Goal: Find specific page/section: Find specific page/section

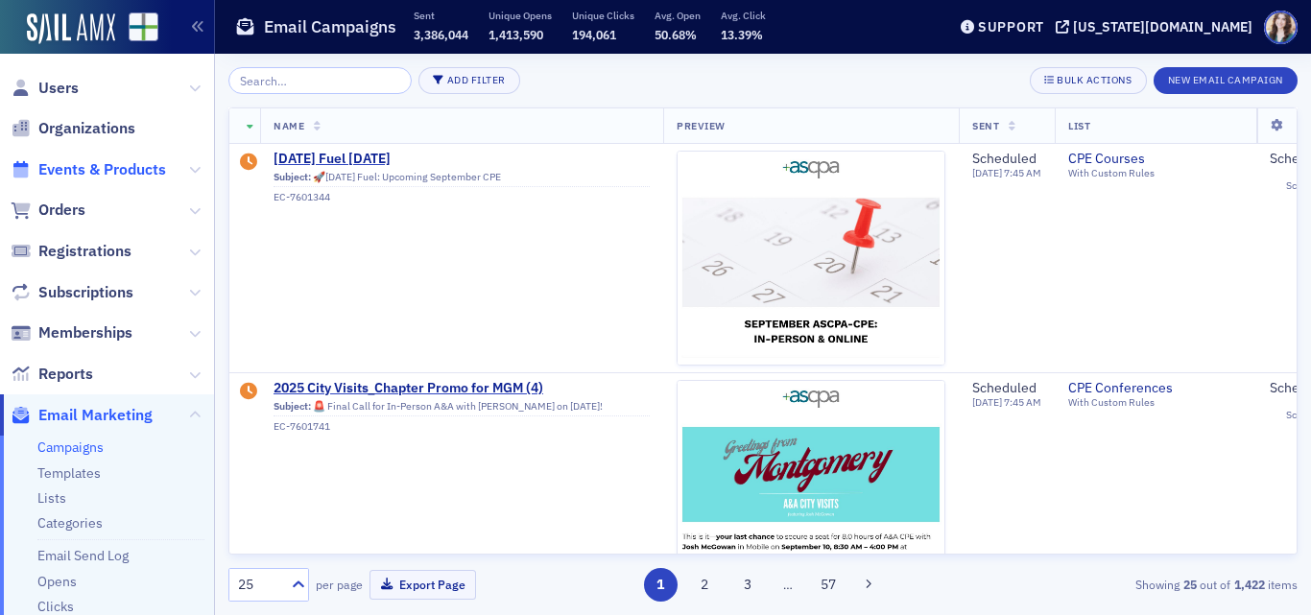
click at [133, 169] on span "Events & Products" at bounding box center [102, 169] width 128 height 21
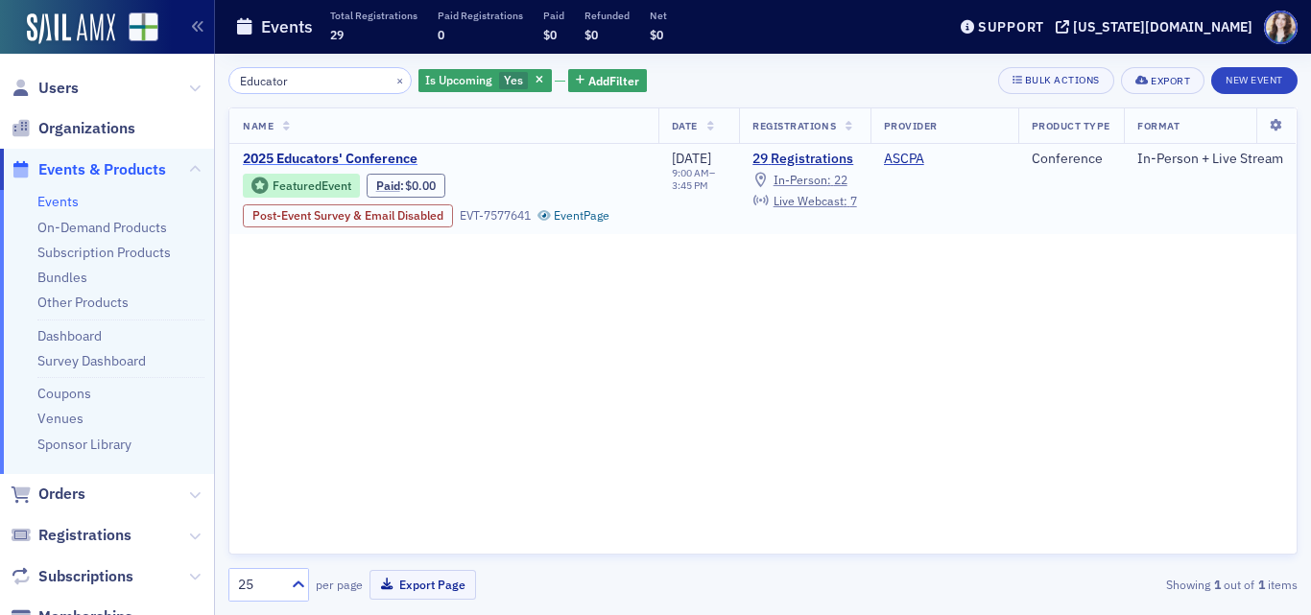
type input "Educator"
click at [303, 154] on span "2025 Educators' Conference" at bounding box center [404, 159] width 322 height 17
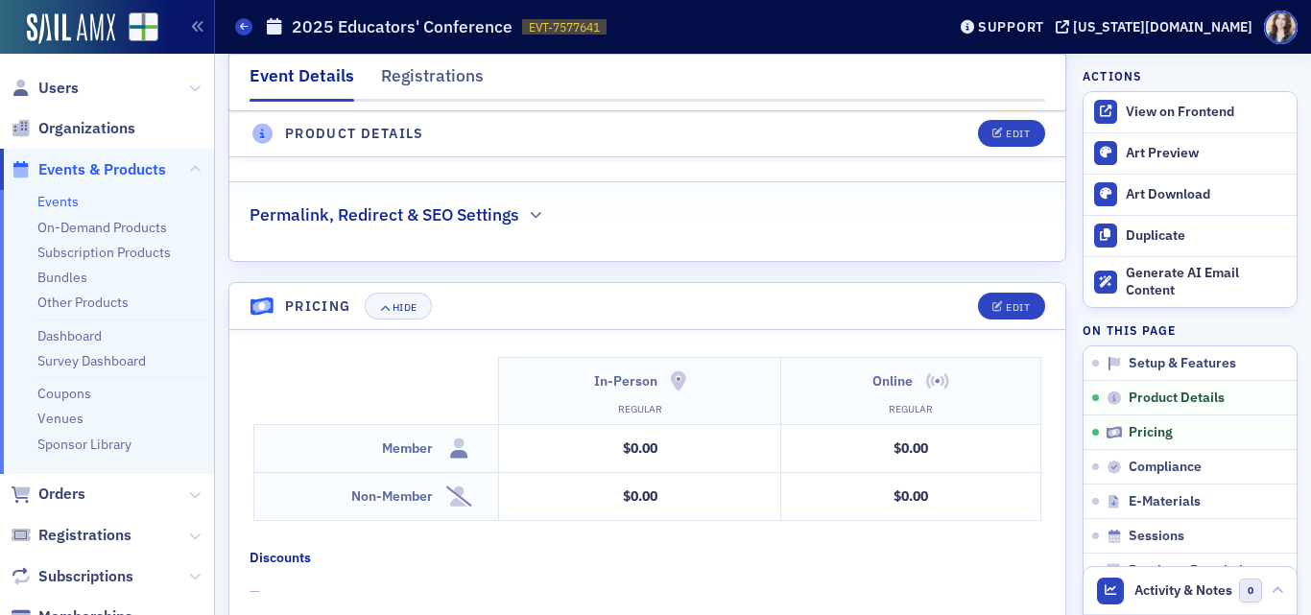
scroll to position [1919, 0]
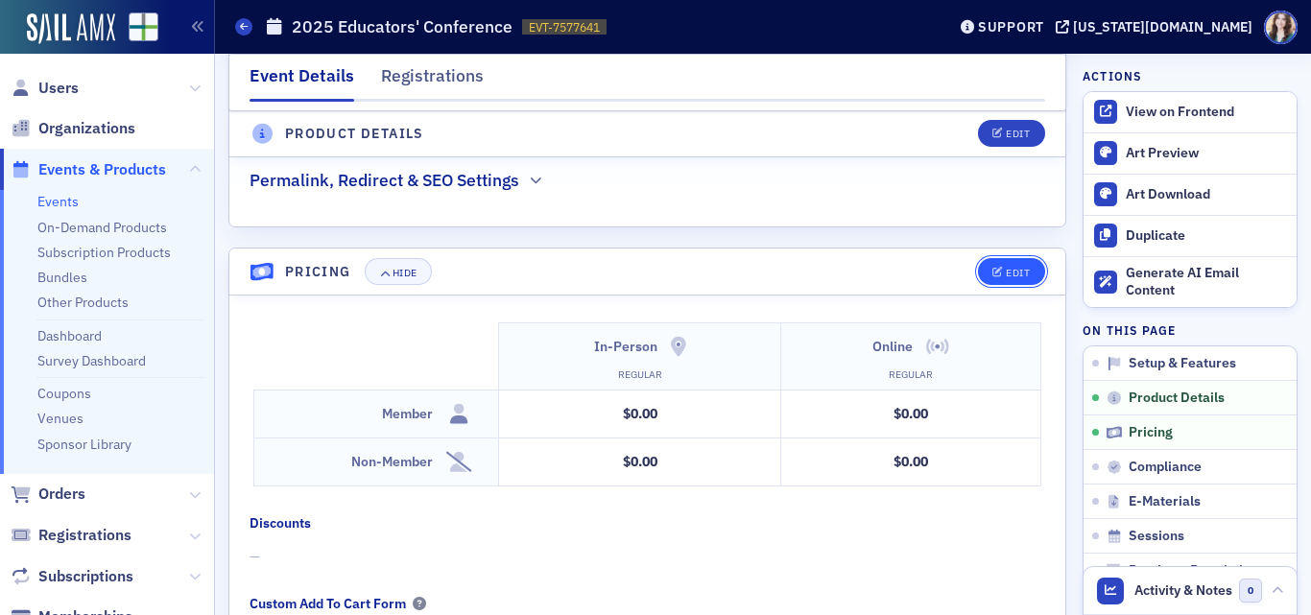
click at [1007, 268] on div "Edit" at bounding box center [1017, 273] width 24 height 11
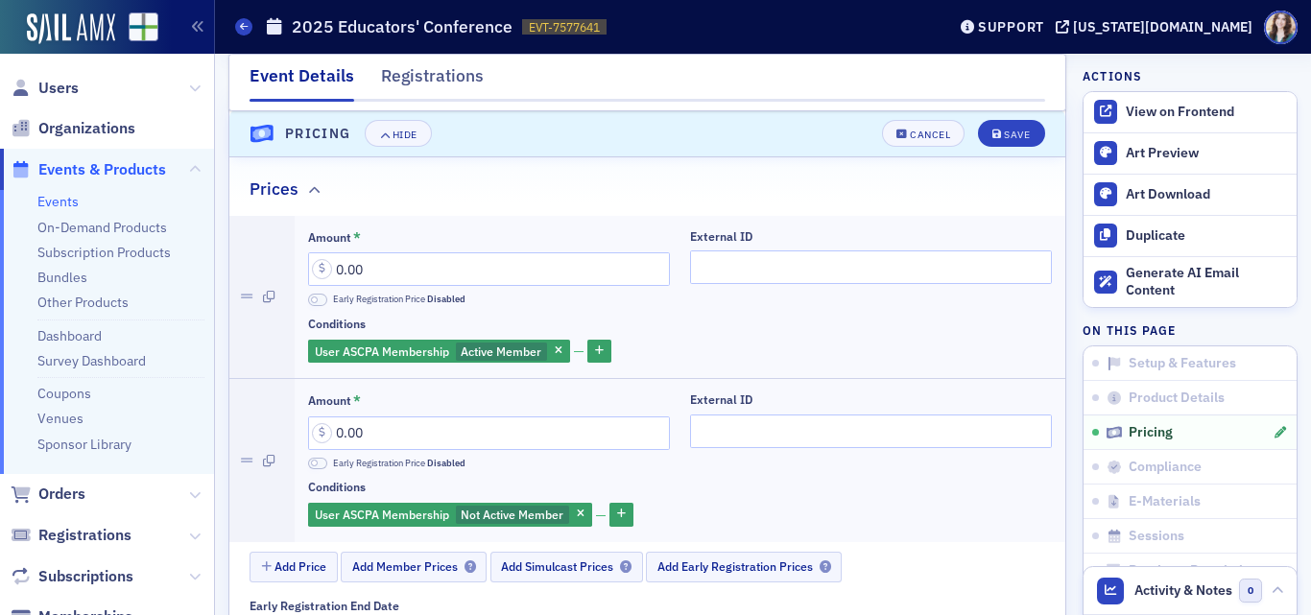
scroll to position [1886, 0]
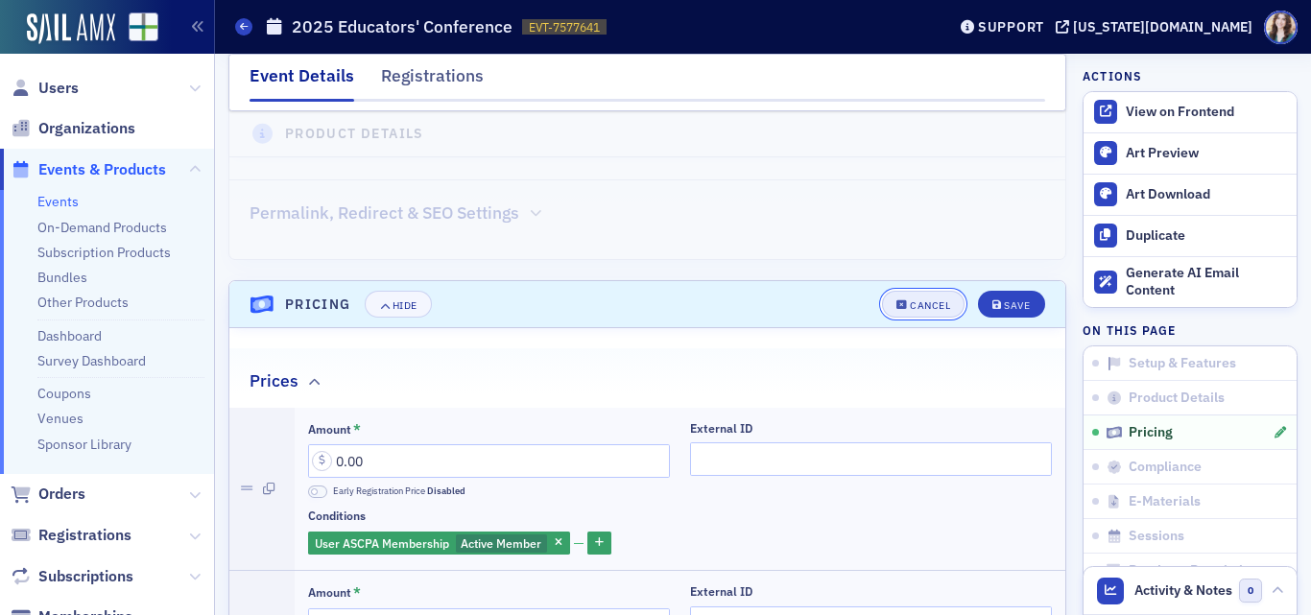
click at [930, 291] on button "Cancel" at bounding box center [923, 304] width 83 height 27
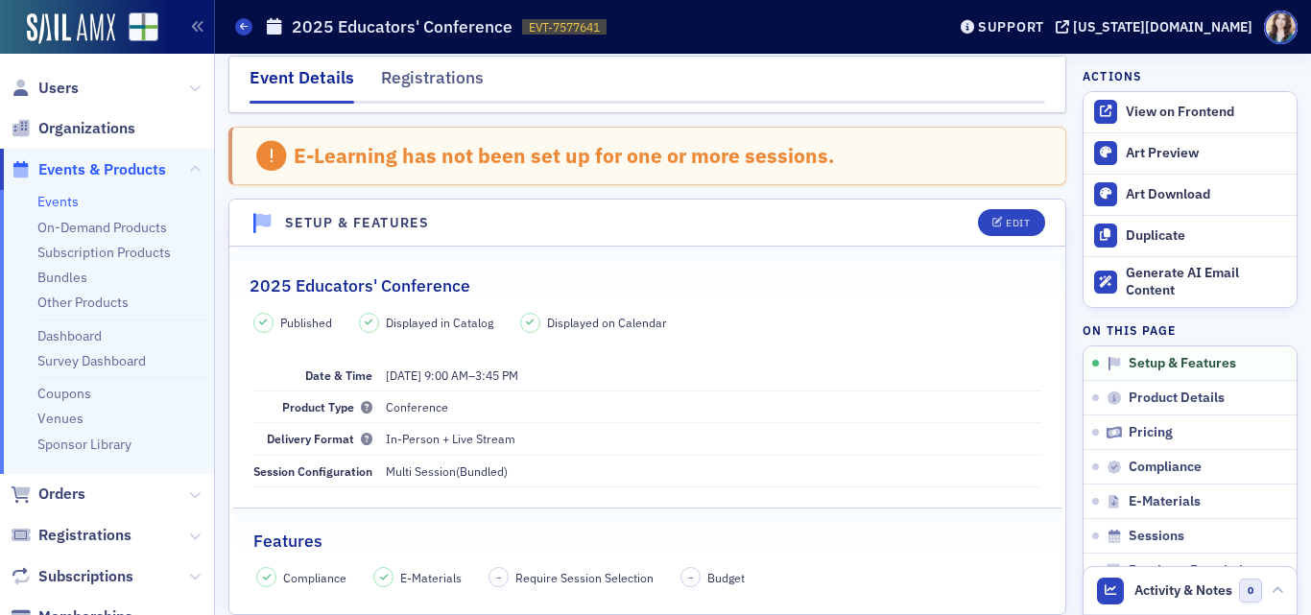
scroll to position [0, 0]
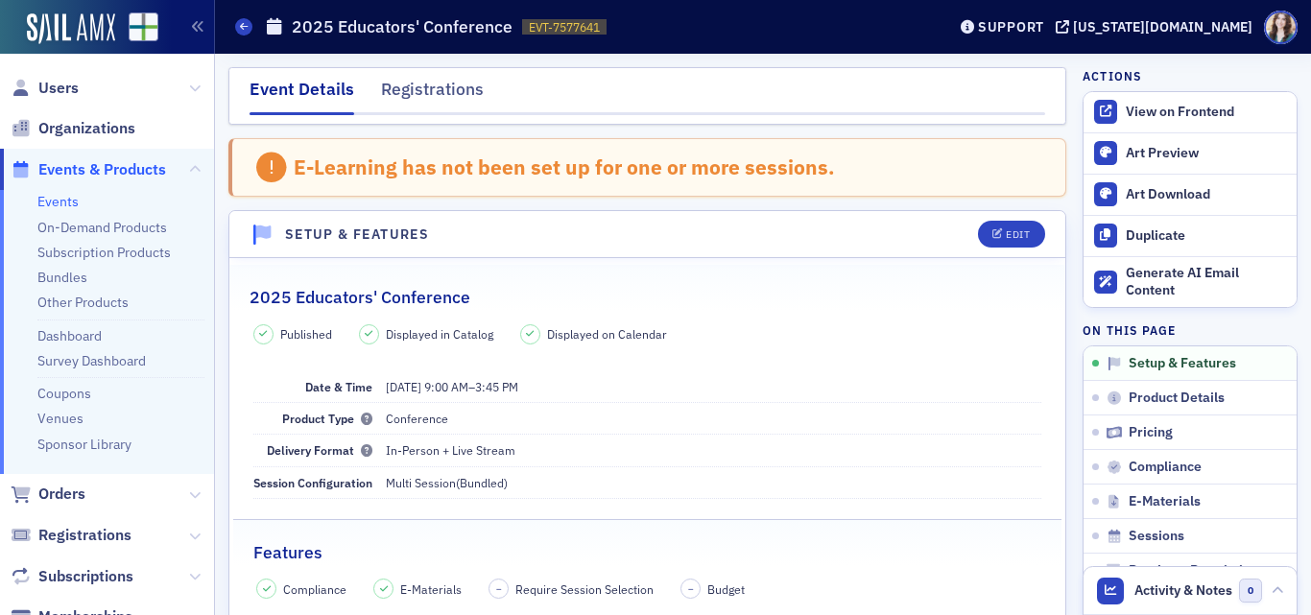
click at [506, 88] on nav "Event Details Registrations" at bounding box center [646, 96] width 795 height 38
click at [508, 81] on nav "Event Details Registrations" at bounding box center [646, 96] width 795 height 38
click at [1035, 98] on div "Event Details Registrations" at bounding box center [647, 96] width 838 height 58
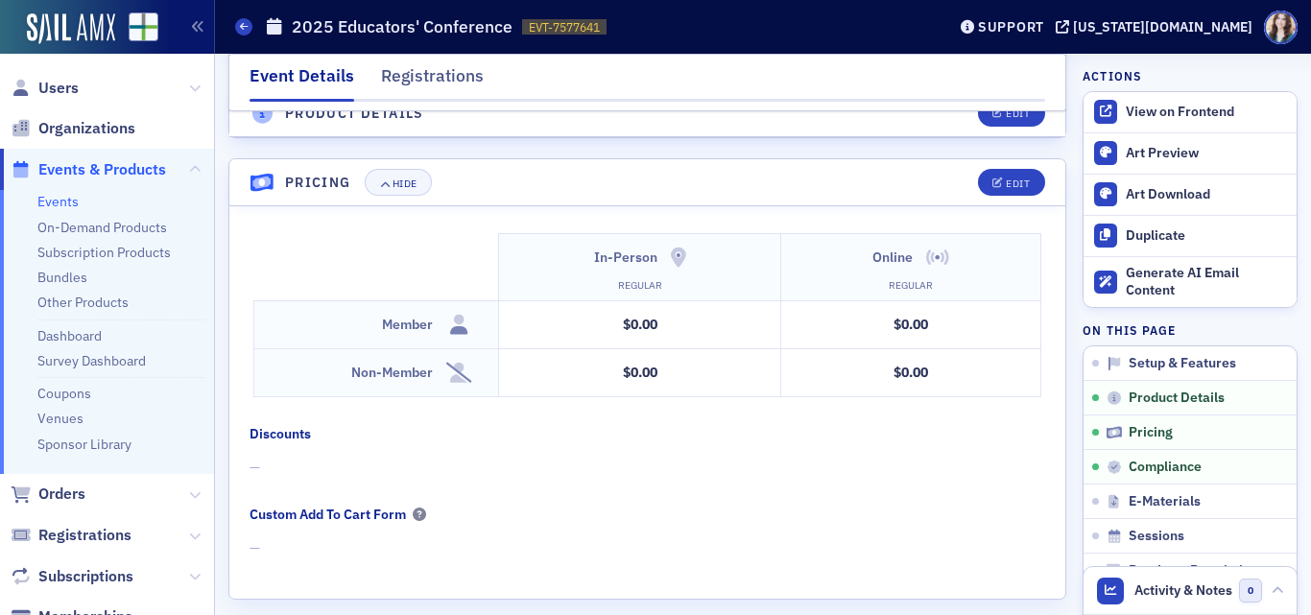
scroll to position [2015, 0]
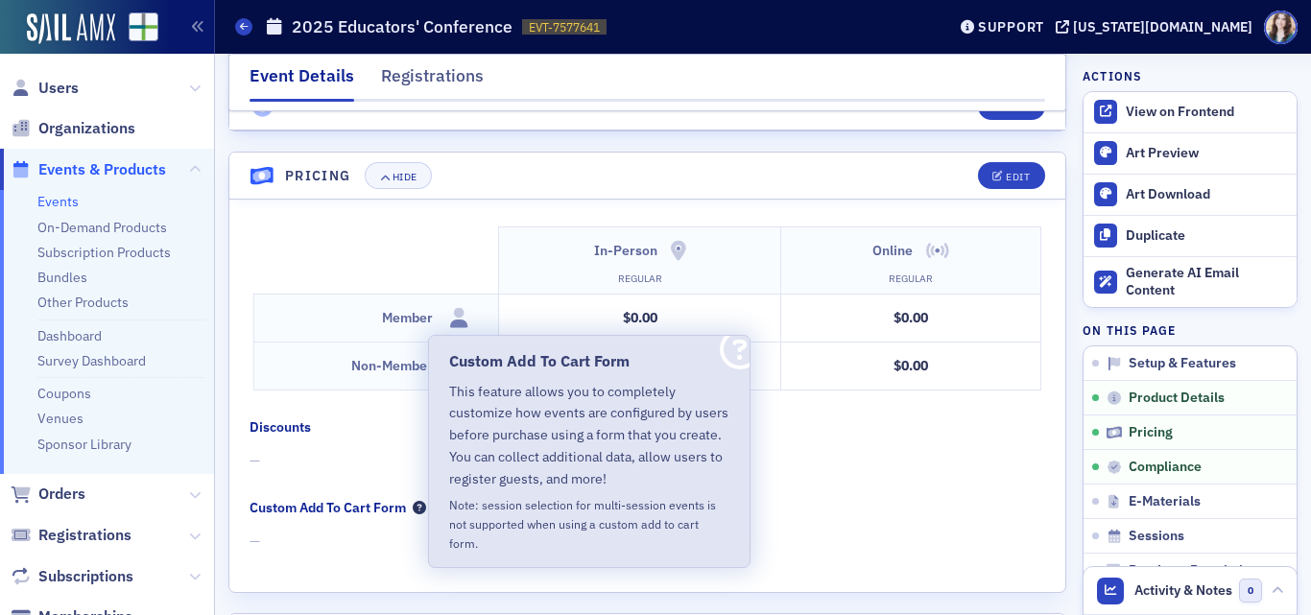
click at [422, 501] on icon at bounding box center [419, 507] width 13 height 13
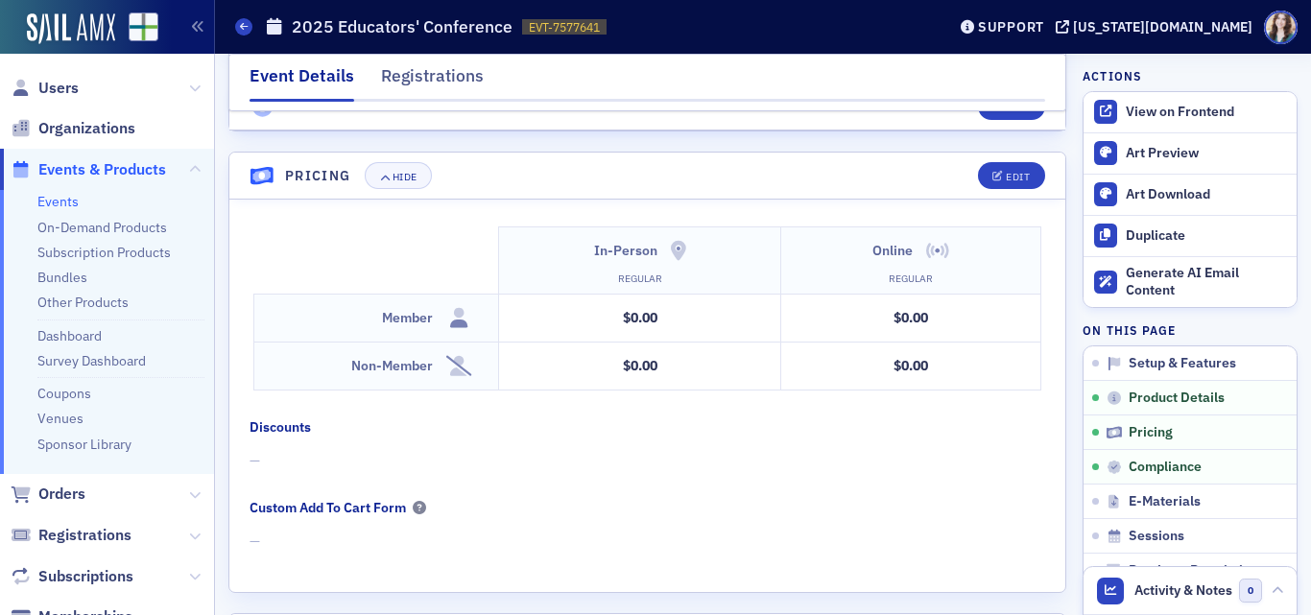
click at [403, 418] on div "In-Person Online Regular Regular Member $0.00 $0.00 Non-Member $0.00 $0.00 Disc…" at bounding box center [647, 395] width 836 height 391
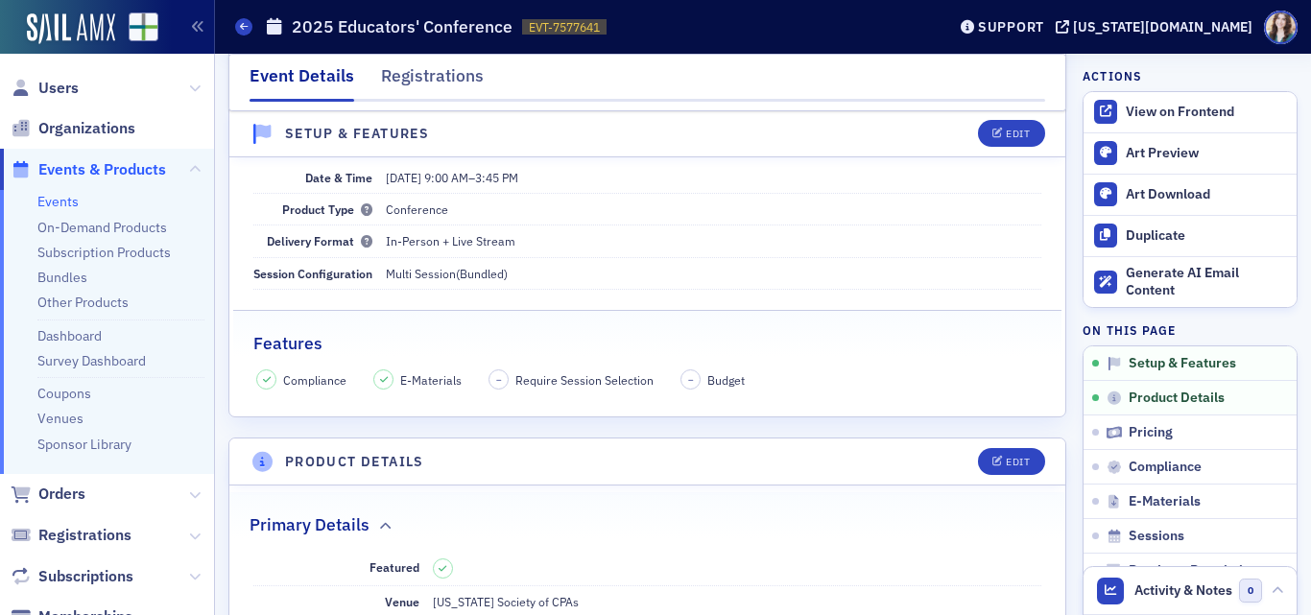
scroll to position [0, 0]
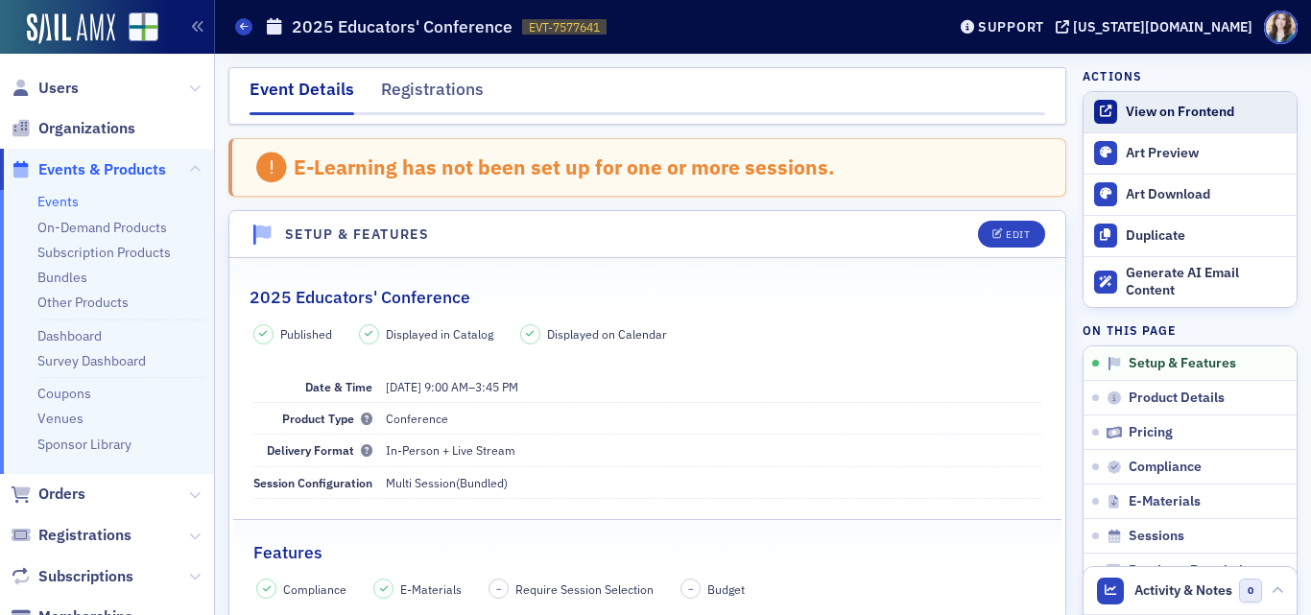
click at [1107, 116] on link "View on Frontend" at bounding box center [1189, 112] width 213 height 40
click at [1234, 117] on div "View on Frontend" at bounding box center [1205, 112] width 161 height 17
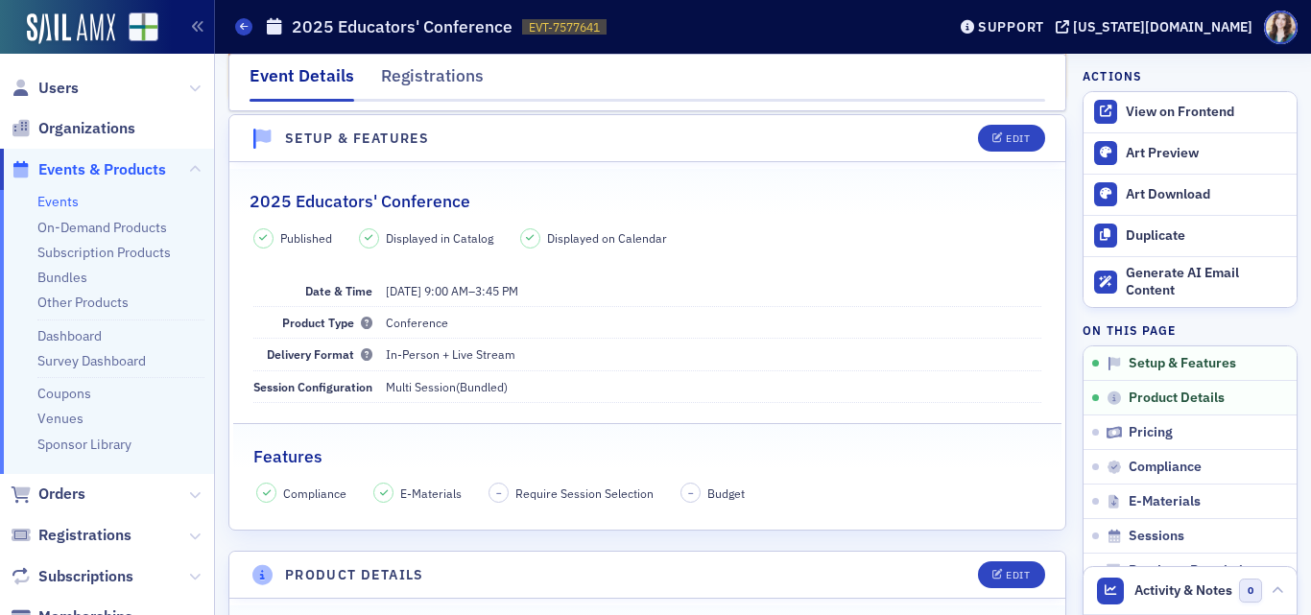
scroll to position [86, 0]
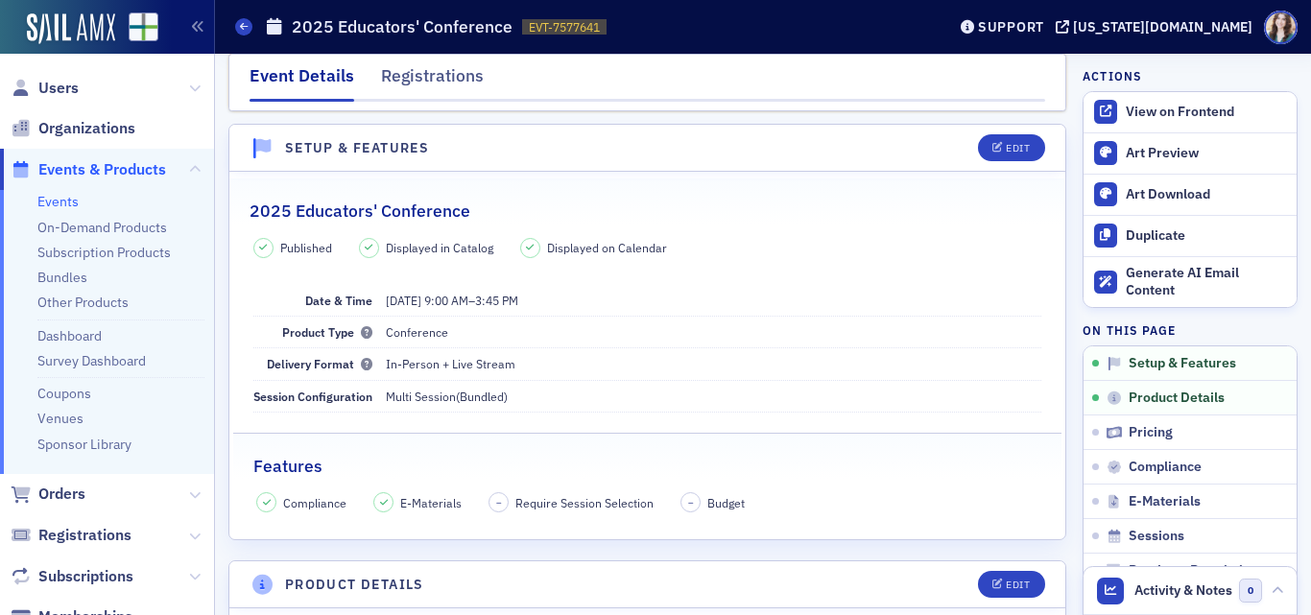
click at [940, 156] on header "Setup & Features Edit" at bounding box center [647, 148] width 836 height 47
click at [818, 159] on header "Setup & Features Edit" at bounding box center [647, 148] width 836 height 47
click at [945, 140] on header "Setup & Features Edit" at bounding box center [647, 148] width 836 height 47
click at [929, 140] on header "Setup & Features Edit" at bounding box center [647, 148] width 836 height 47
click at [943, 141] on header "Setup & Features Edit" at bounding box center [647, 148] width 836 height 47
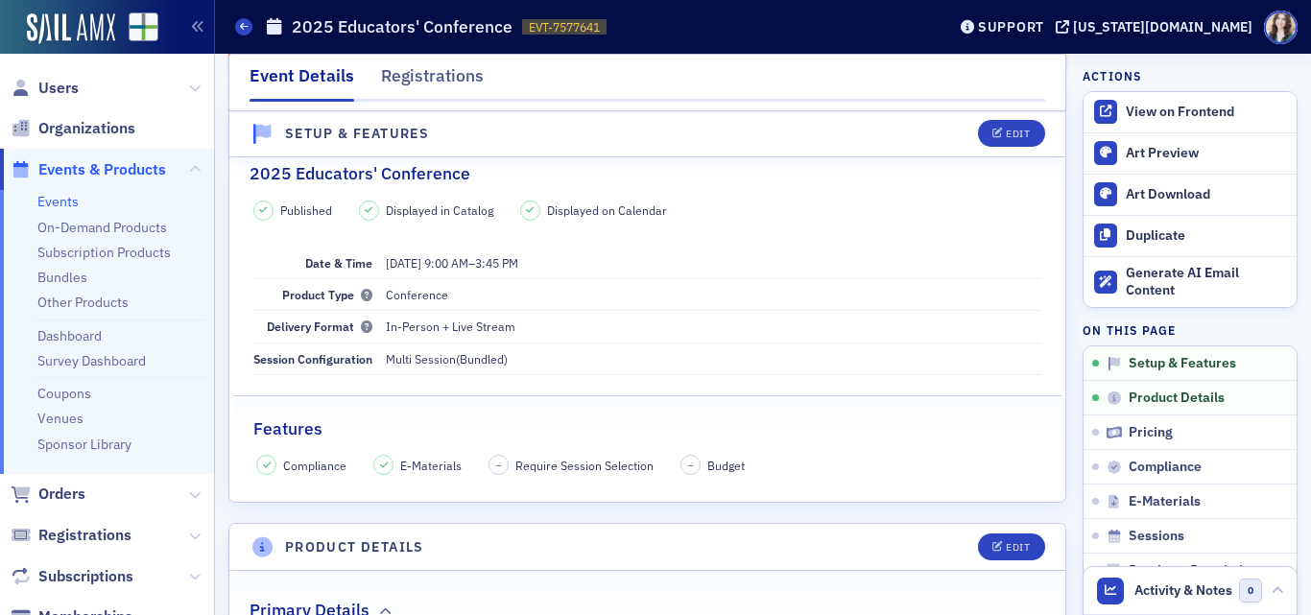
scroll to position [0, 0]
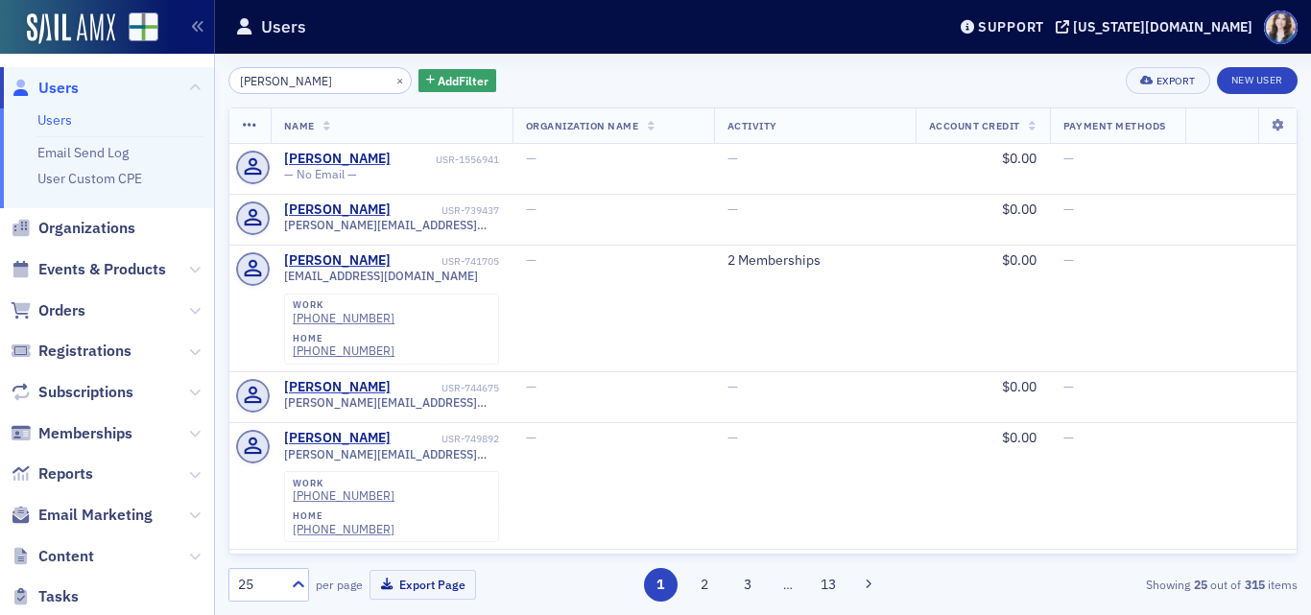
click at [263, 83] on input "[PERSON_NAME]" at bounding box center [319, 80] width 183 height 27
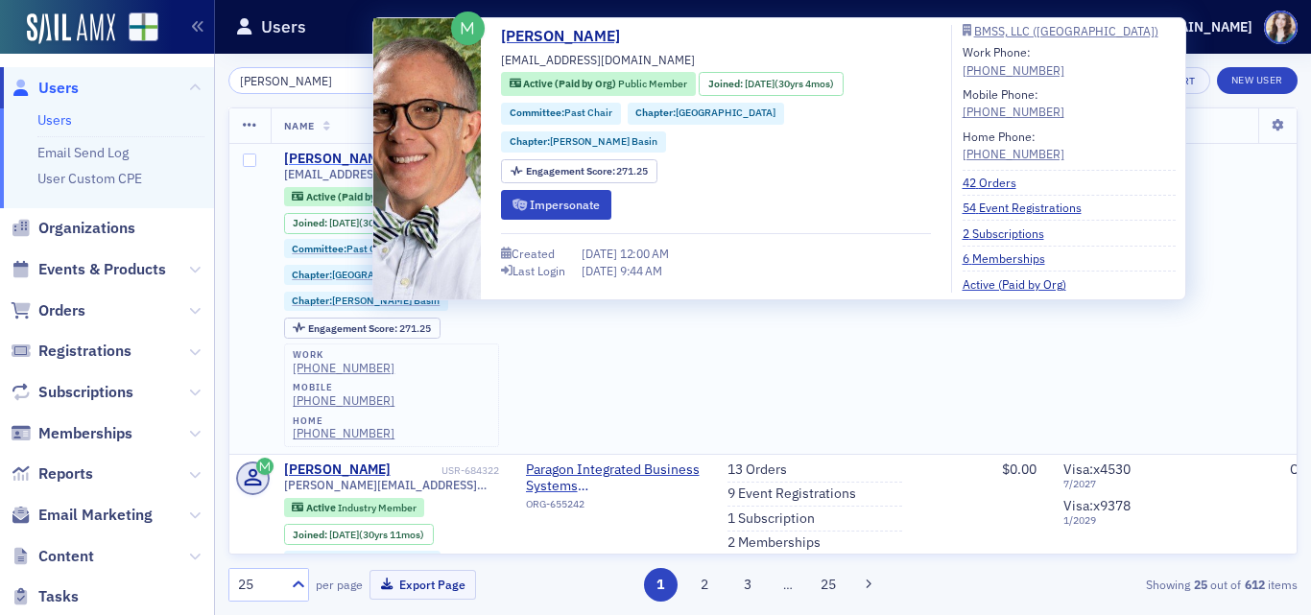
type input "[PERSON_NAME]"
click at [327, 153] on div "[PERSON_NAME]" at bounding box center [337, 159] width 106 height 17
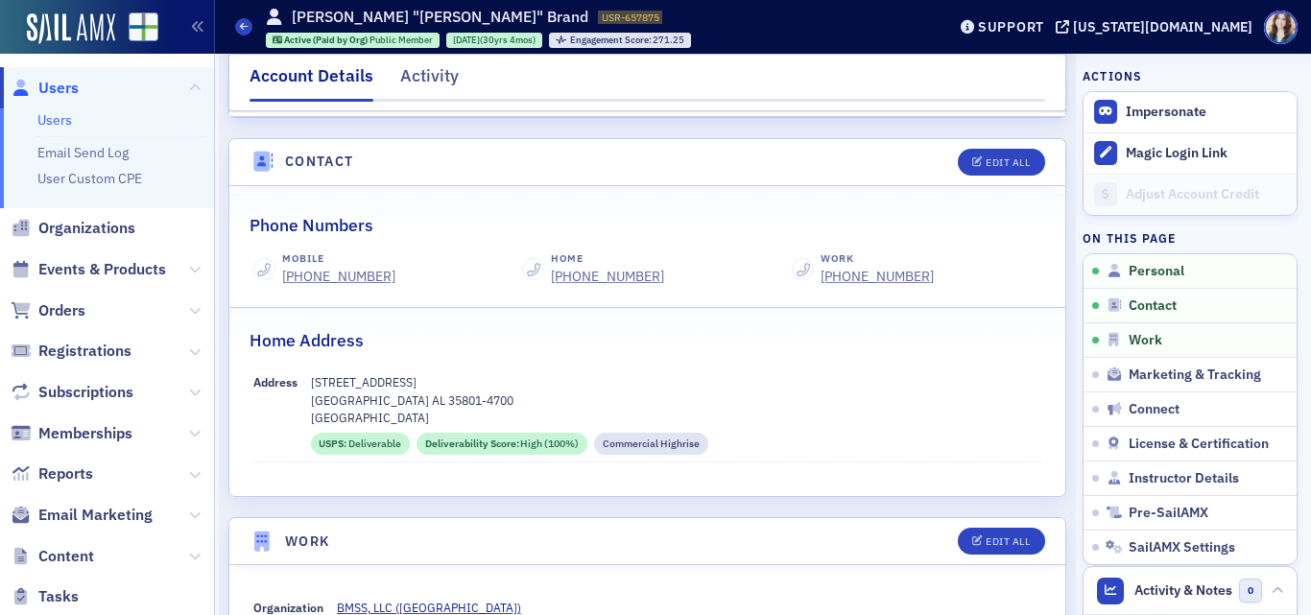
scroll to position [768, 0]
